Goal: Task Accomplishment & Management: Manage account settings

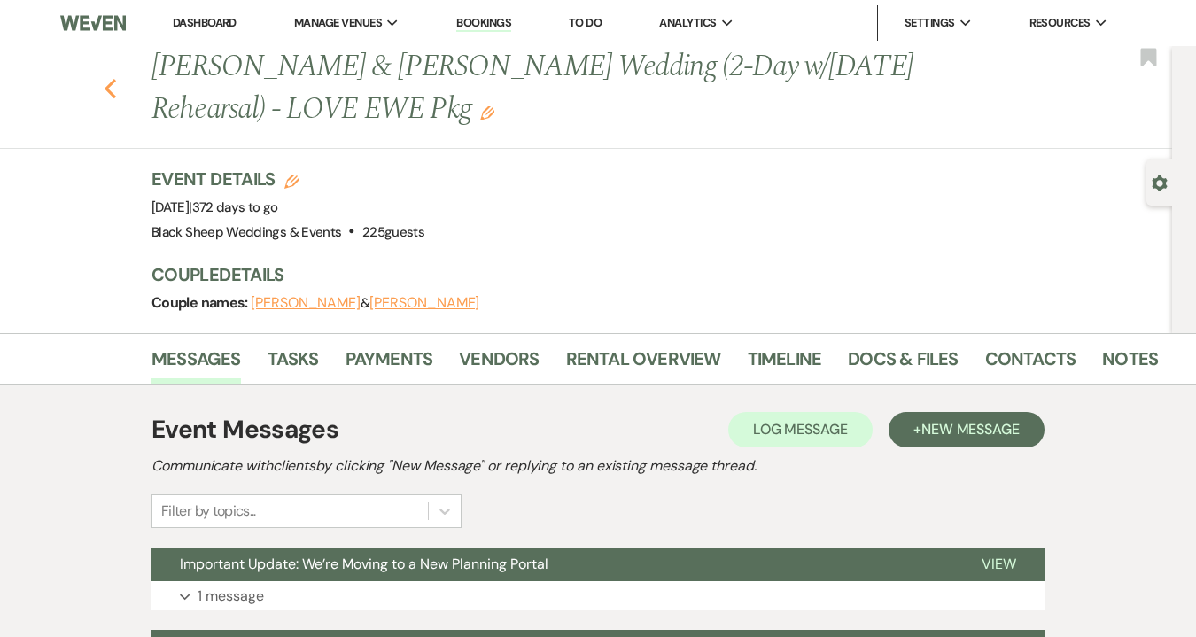
click at [113, 92] on icon "Previous" at bounding box center [110, 88] width 13 height 21
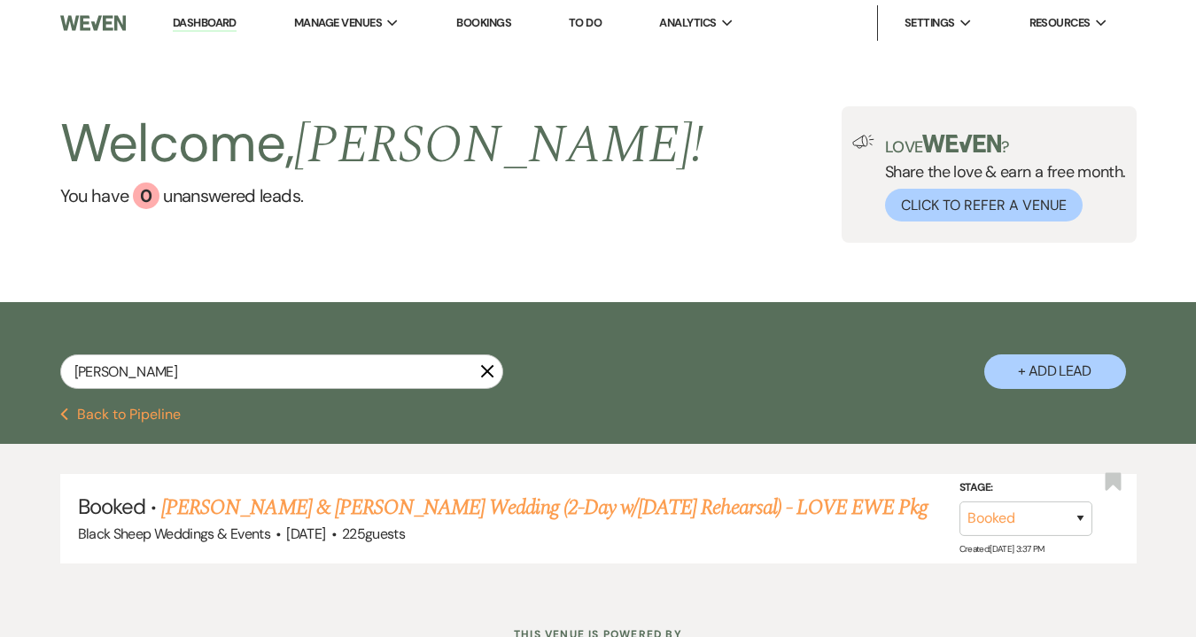
click at [486, 374] on icon "X" at bounding box center [487, 371] width 14 height 14
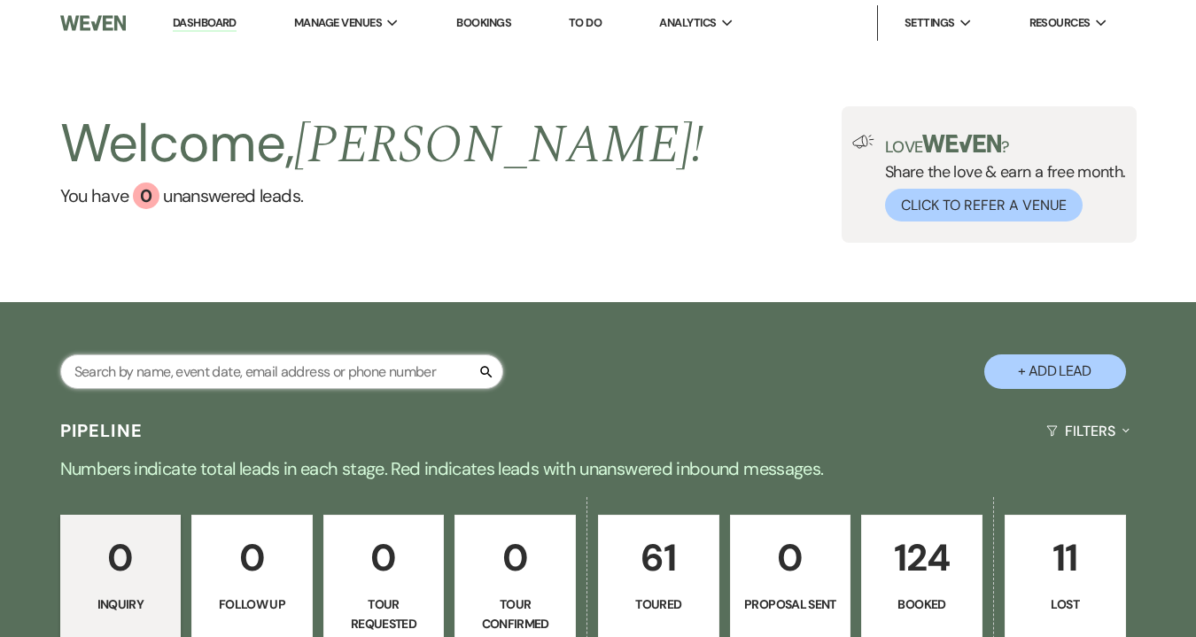
click at [234, 372] on input "text" at bounding box center [281, 371] width 443 height 35
type input "honey"
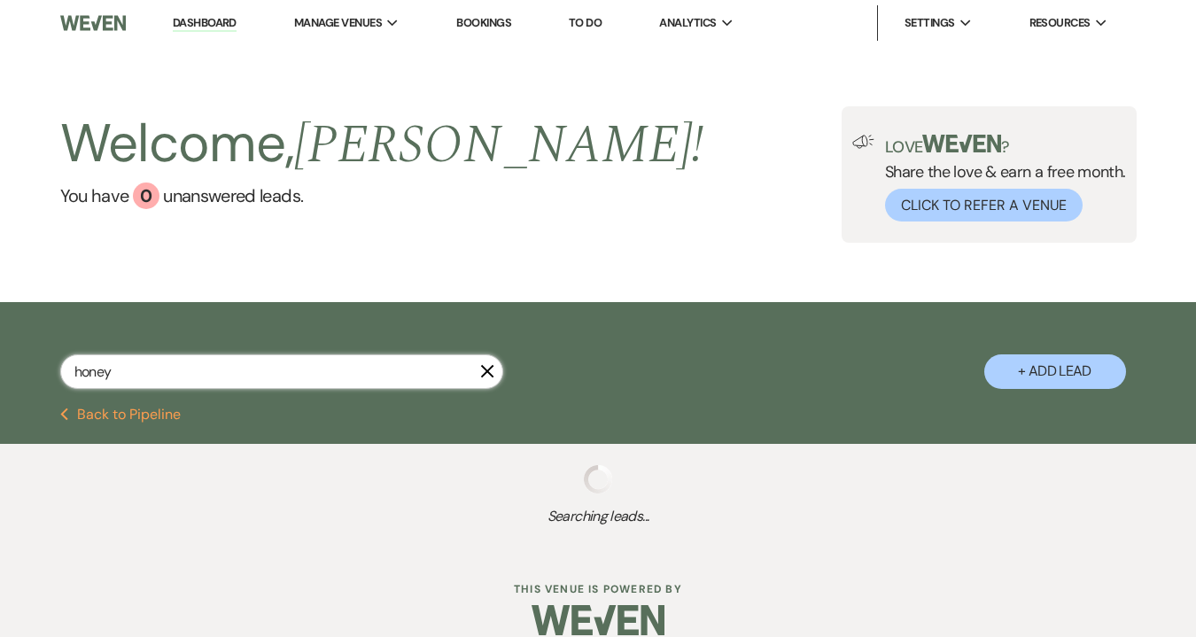
select select "5"
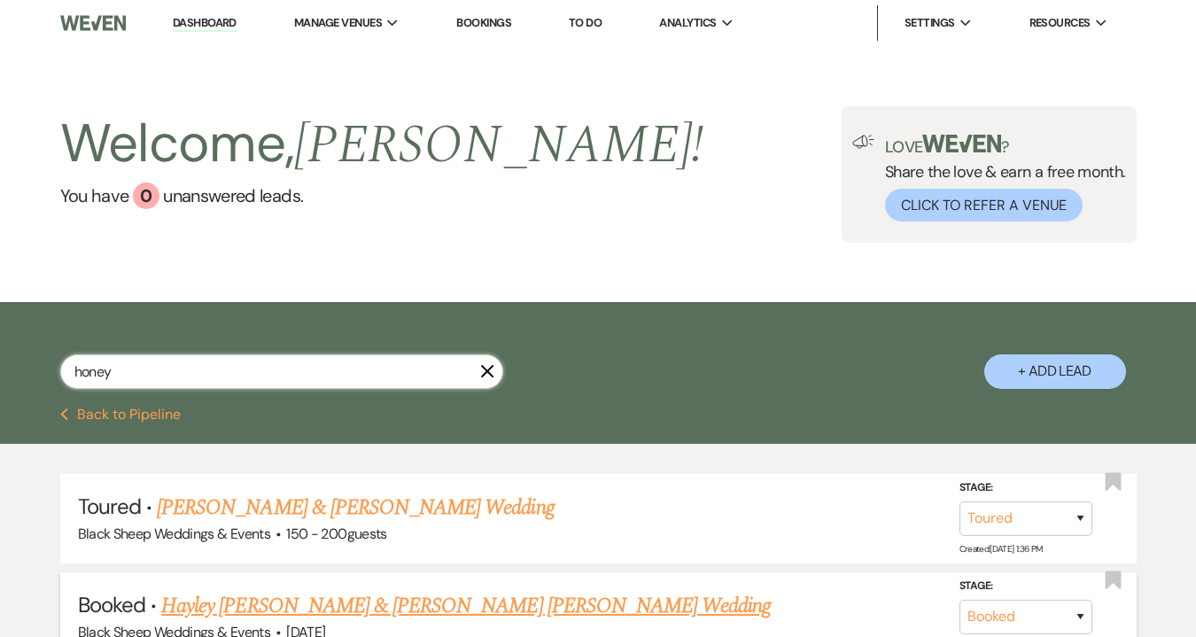
type input "honey"
click at [236, 603] on link "Hayley [PERSON_NAME] & [PERSON_NAME] [PERSON_NAME] Wedding" at bounding box center [466, 606] width 610 height 32
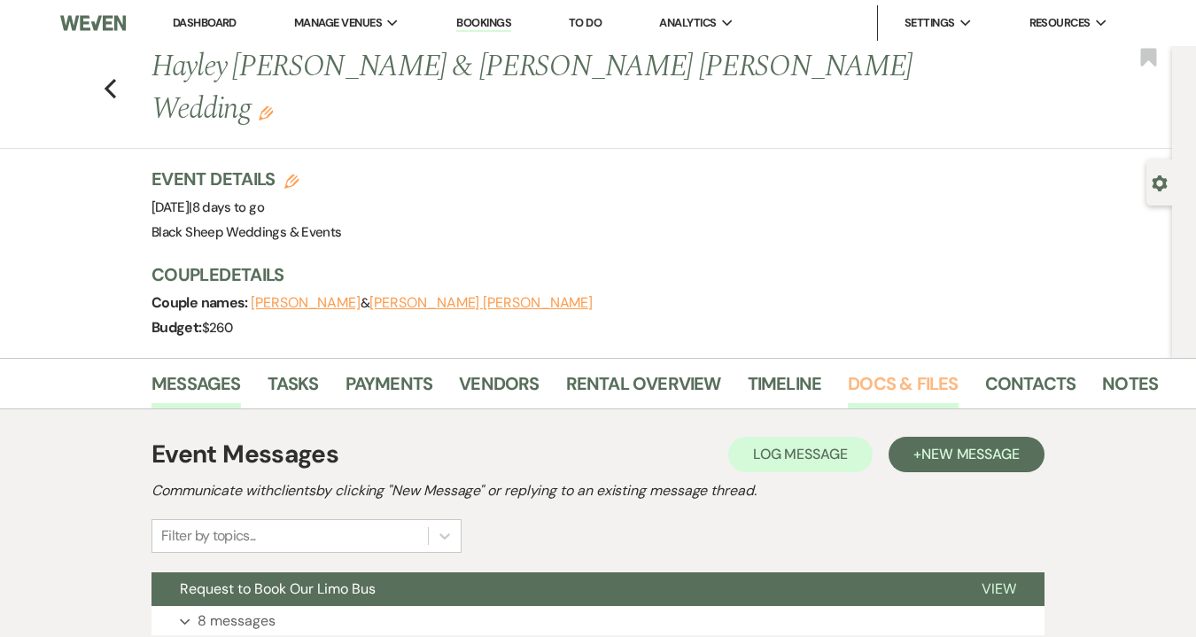
click at [910, 369] on link "Docs & Files" at bounding box center [903, 388] width 110 height 39
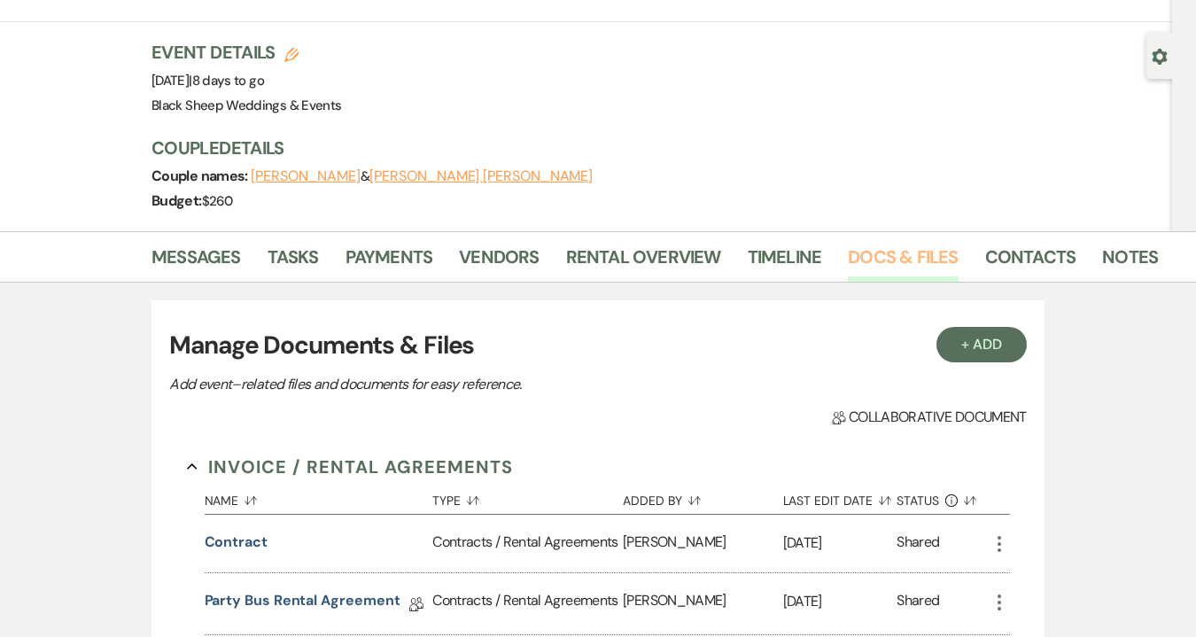
scroll to position [139, 0]
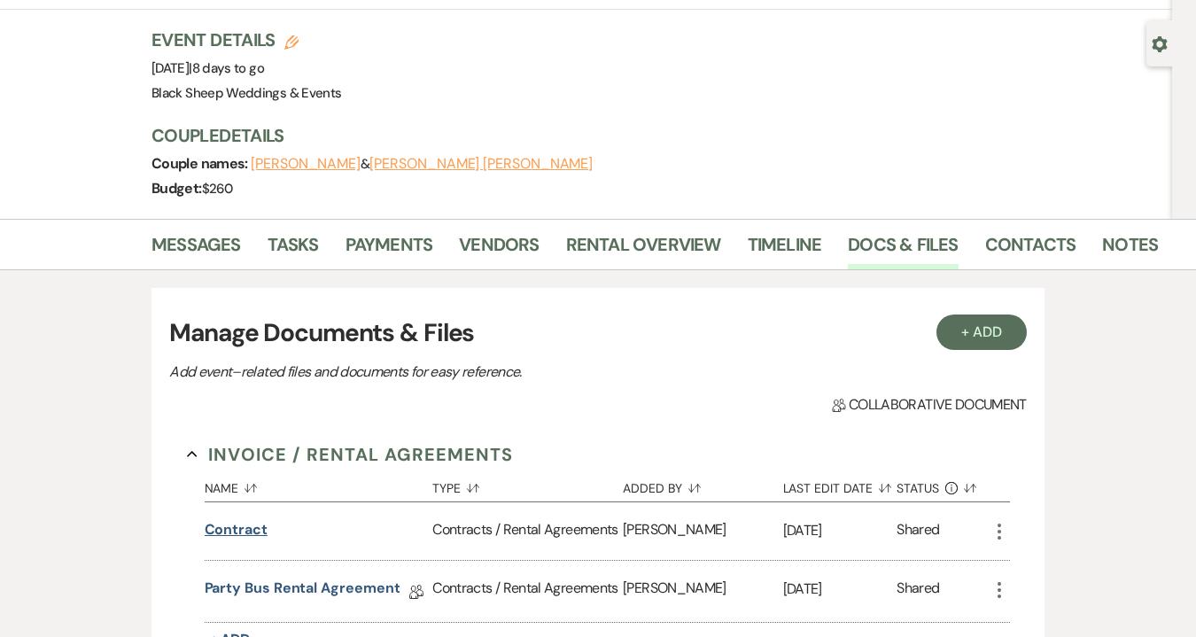
click at [237, 519] on button "Contract" at bounding box center [236, 529] width 63 height 21
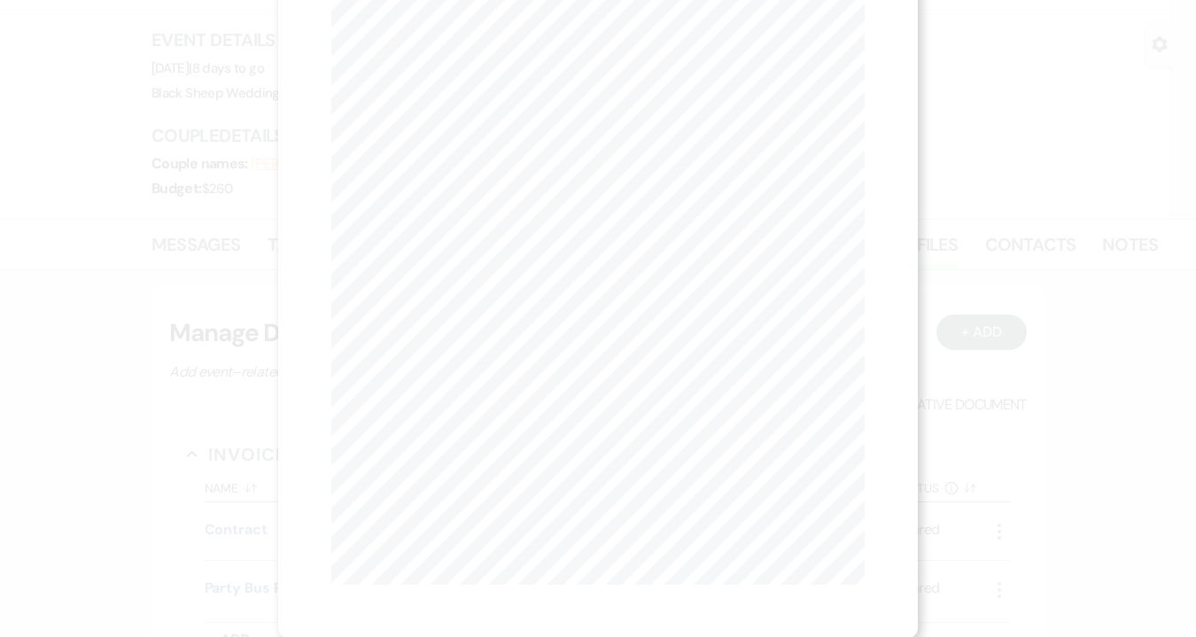
scroll to position [0, 0]
click at [515, 63] on button "Next Next" at bounding box center [506, 65] width 46 height 14
click at [855, 44] on icon "X" at bounding box center [857, 48] width 16 height 16
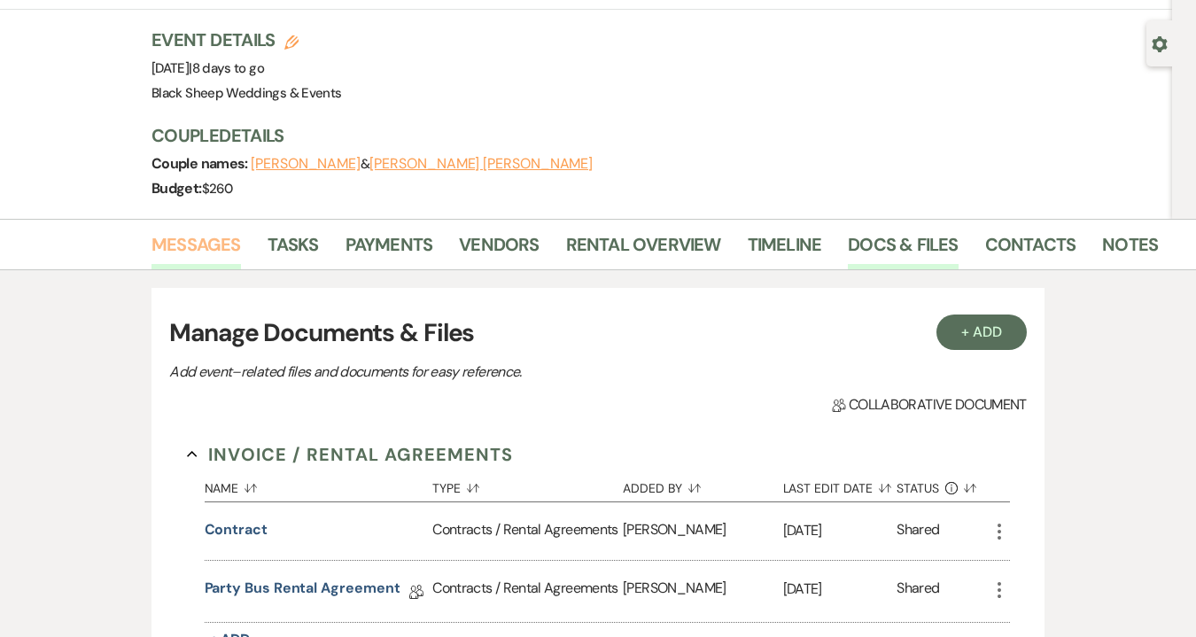
click at [210, 230] on link "Messages" at bounding box center [196, 249] width 89 height 39
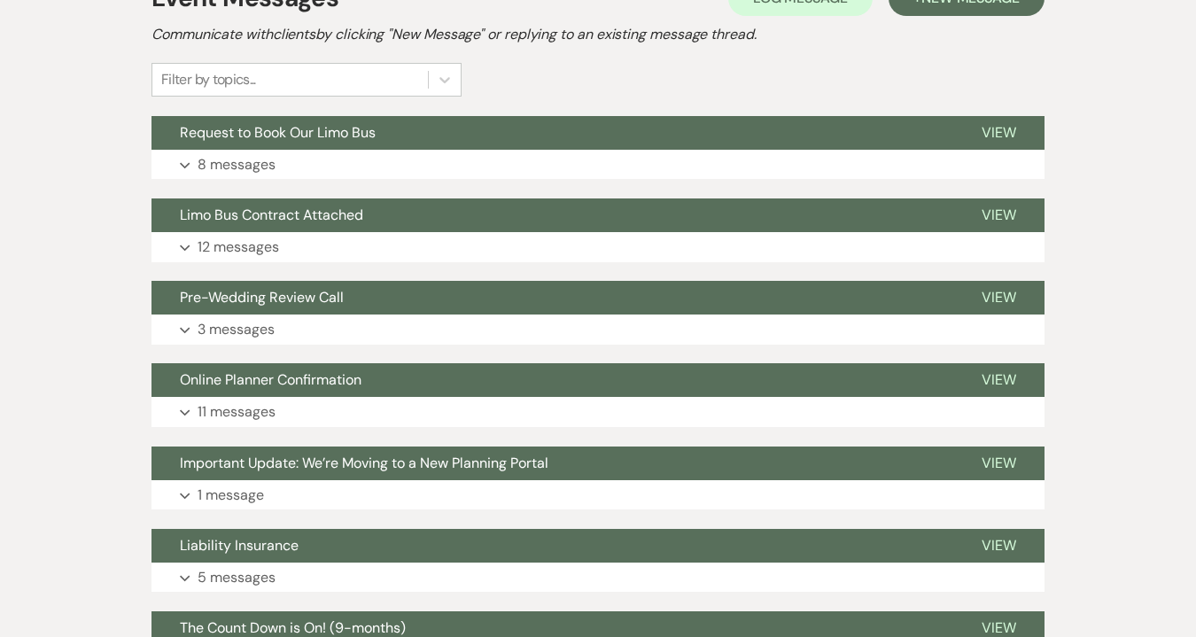
scroll to position [431, 0]
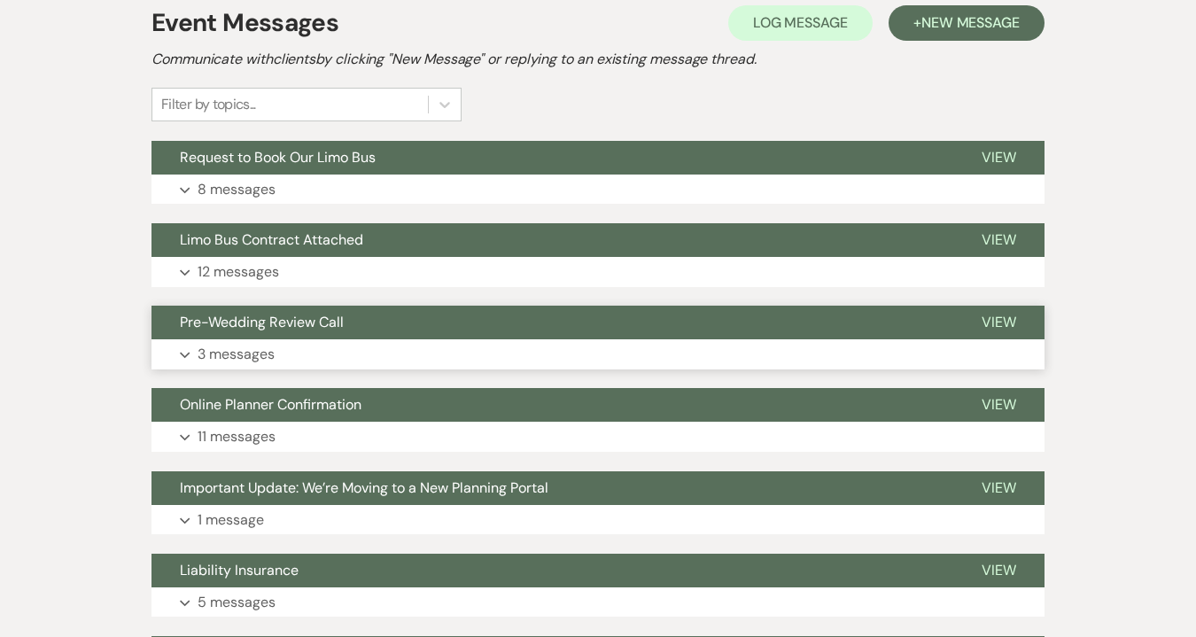
click at [355, 339] on button "Expand 3 messages" at bounding box center [598, 354] width 893 height 30
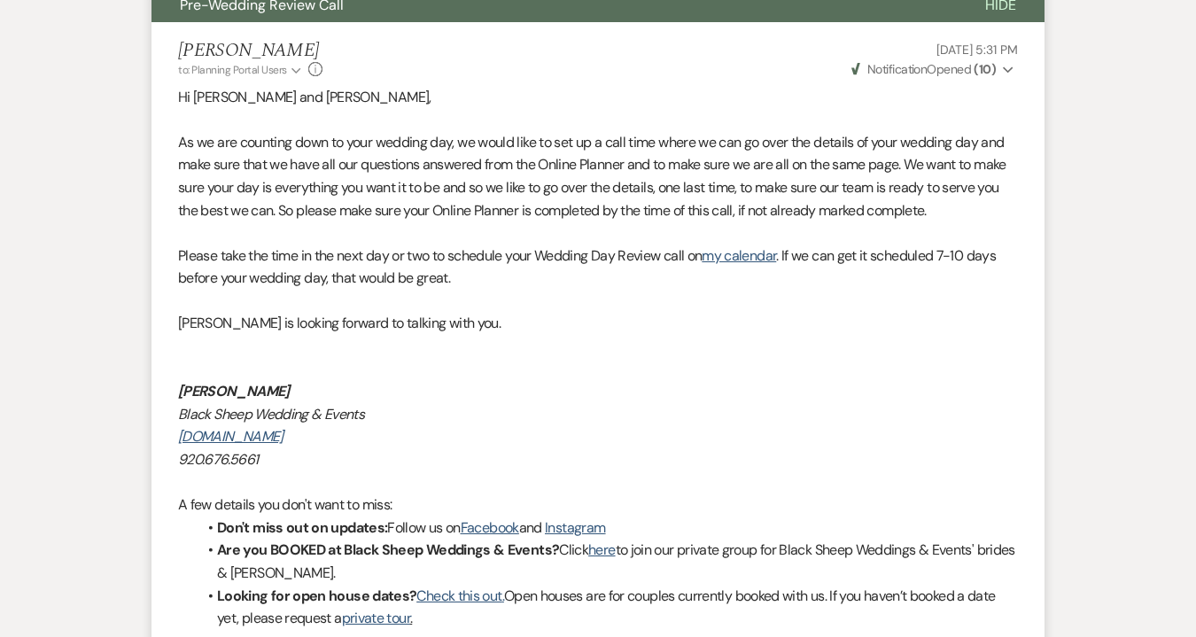
scroll to position [673, 0]
